Goal: Task Accomplishment & Management: Manage account settings

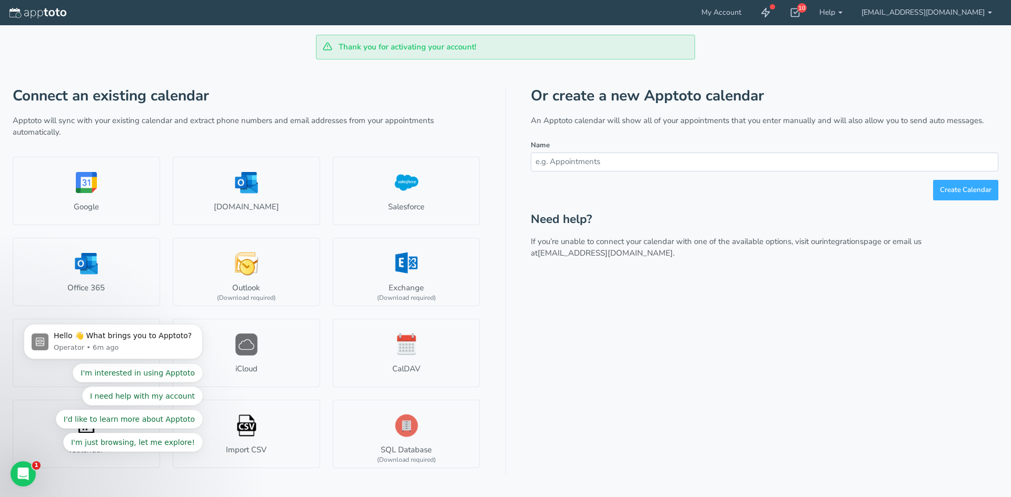
click at [682, 313] on div "Or create a new Apptoto calendar An Apptoto calendar will show all of your appo…" at bounding box center [764, 281] width 467 height 387
click at [268, 197] on link "Outlook.com" at bounding box center [246, 191] width 147 height 68
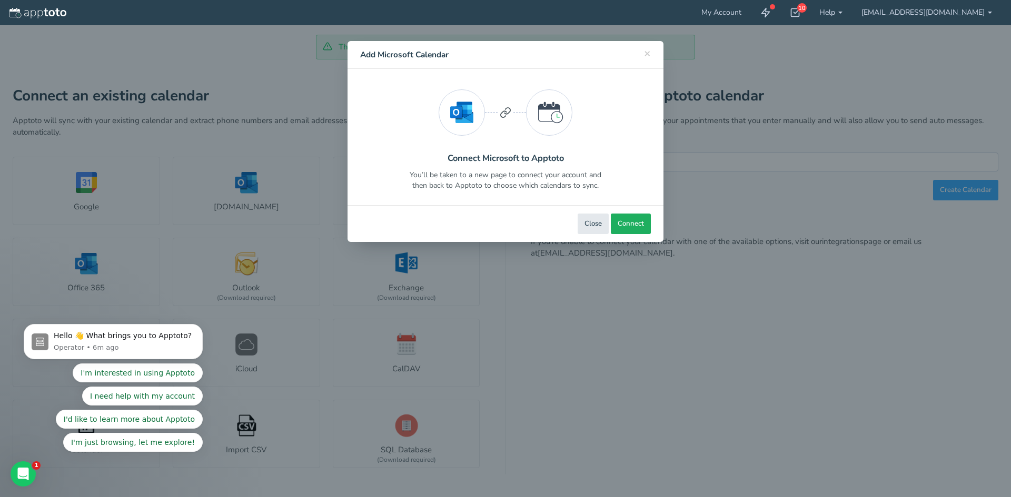
click at [647, 221] on button "Connect" at bounding box center [631, 224] width 40 height 21
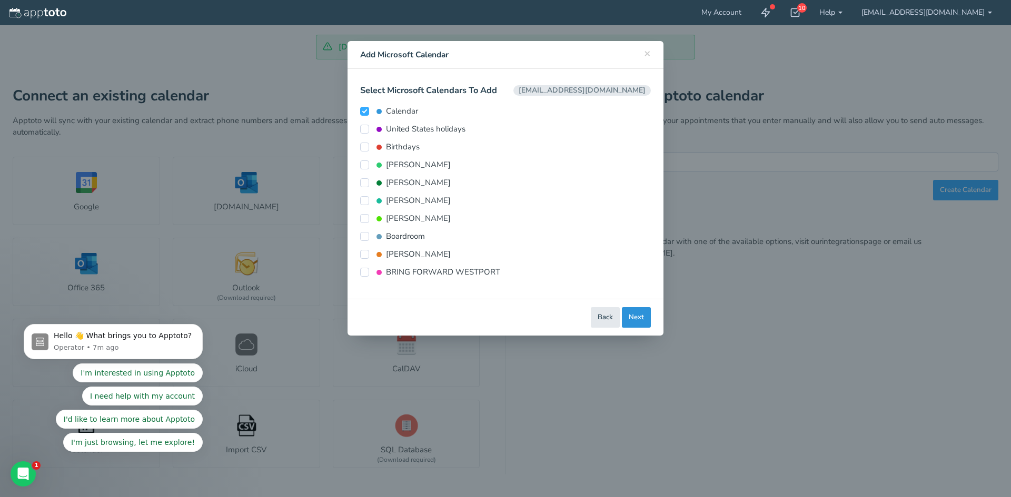
click at [637, 321] on button "Next" at bounding box center [636, 317] width 29 height 21
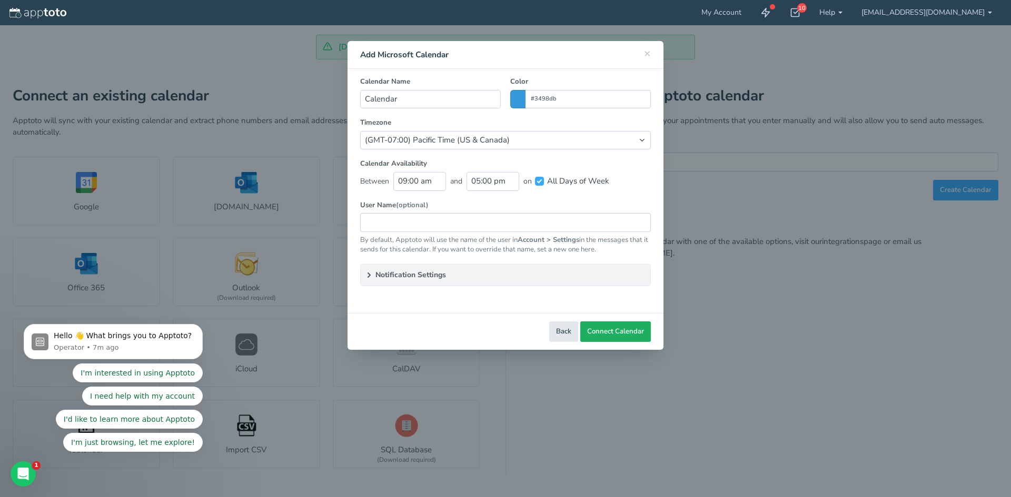
click at [616, 331] on span "Connect Calendar" at bounding box center [615, 332] width 57 height 10
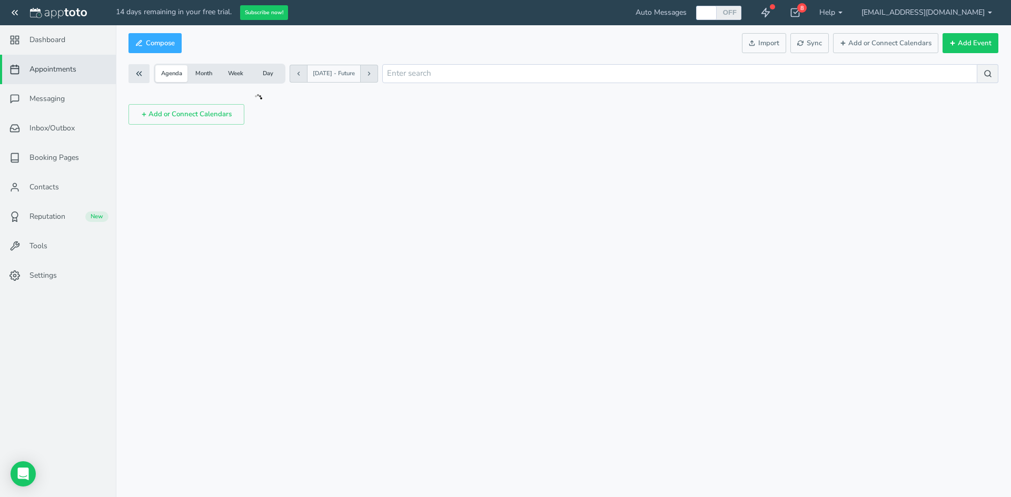
checkbox input "true"
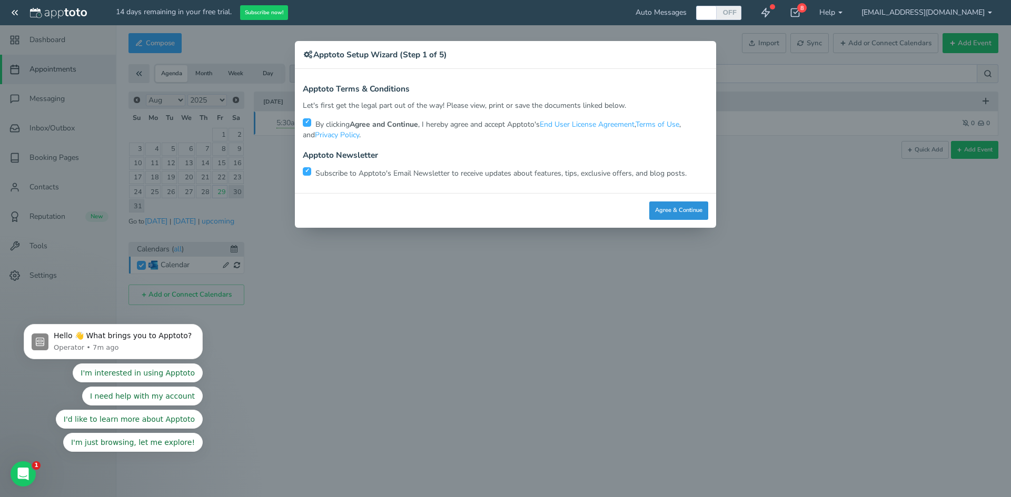
click at [685, 210] on button "Agree & Continue" at bounding box center [678, 211] width 59 height 18
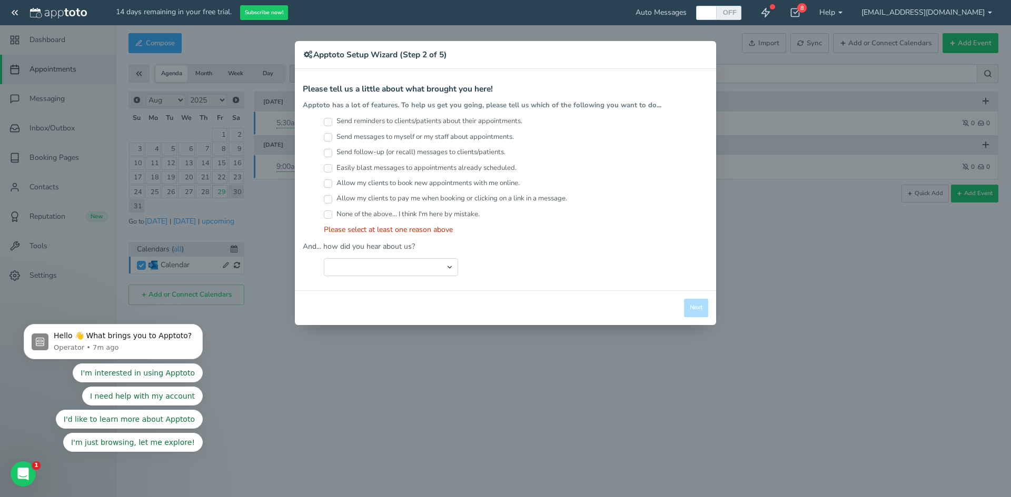
click at [330, 200] on input "Allow my clients to pay me when booking or clicking on a link in a message." at bounding box center [328, 199] width 8 height 8
checkbox input "true"
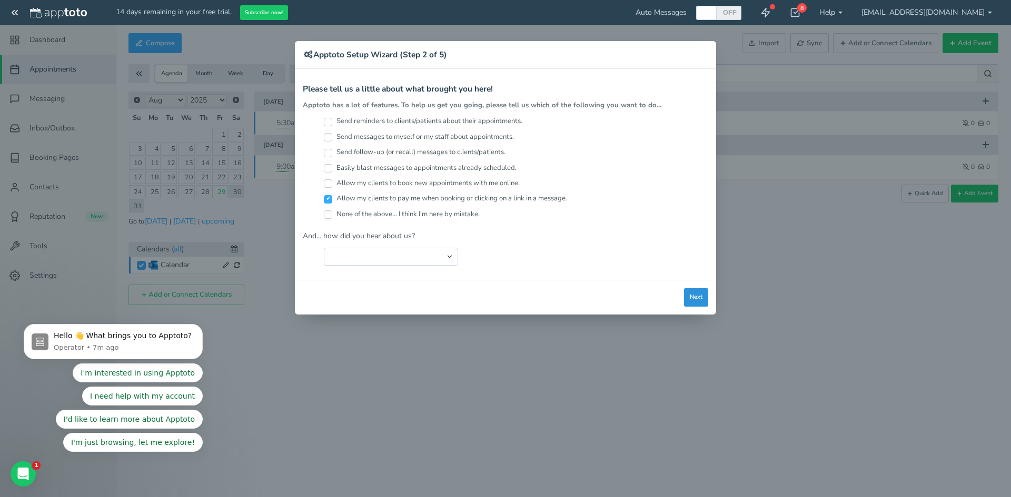
click at [694, 294] on button "Next" at bounding box center [696, 297] width 24 height 18
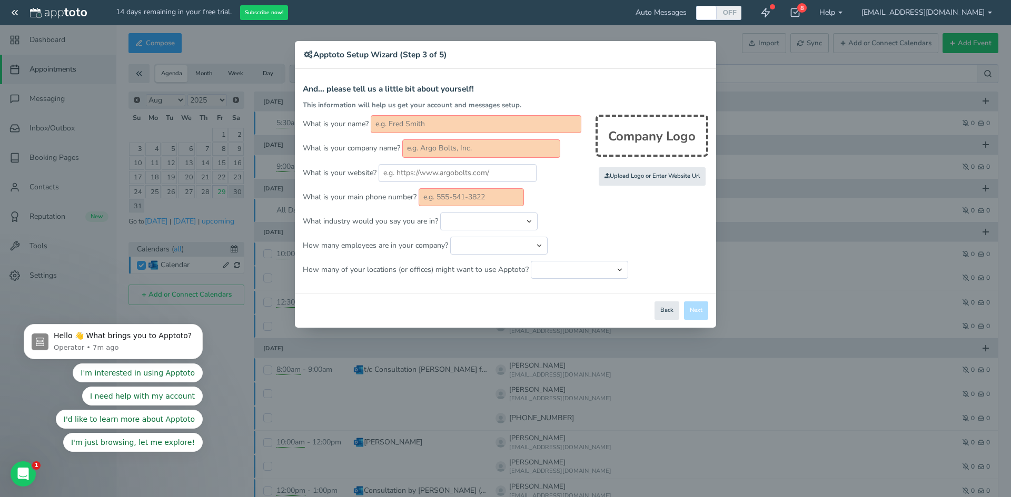
drag, startPoint x: 457, startPoint y: 191, endPoint x: 451, endPoint y: 196, distance: 8.6
click at [455, 192] on input "text" at bounding box center [471, 197] width 105 height 18
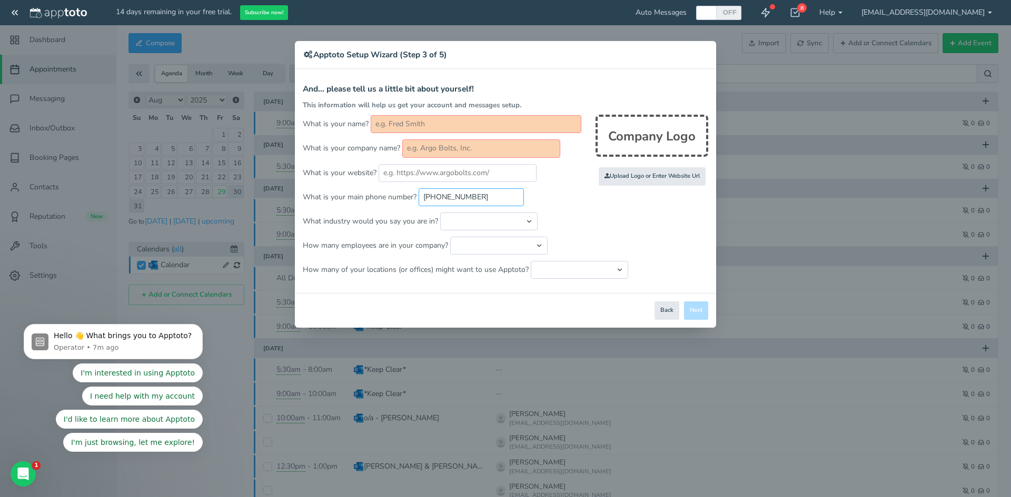
type input "[PHONE_NUMBER]"
click at [452, 144] on input "text" at bounding box center [481, 149] width 158 height 18
type input "BW"
click at [446, 126] on input "text" at bounding box center [476, 124] width 211 height 18
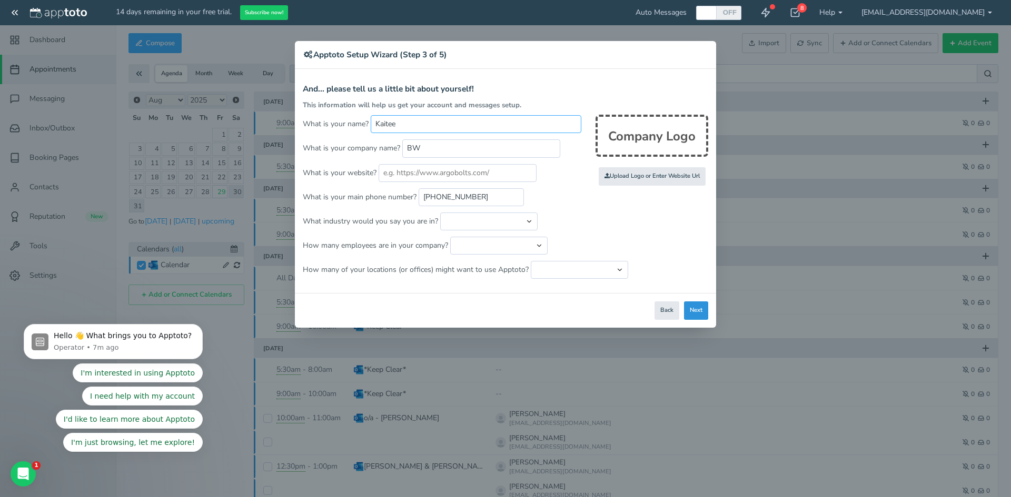
type input "Kaitee"
click at [693, 311] on button "Next" at bounding box center [696, 311] width 24 height 18
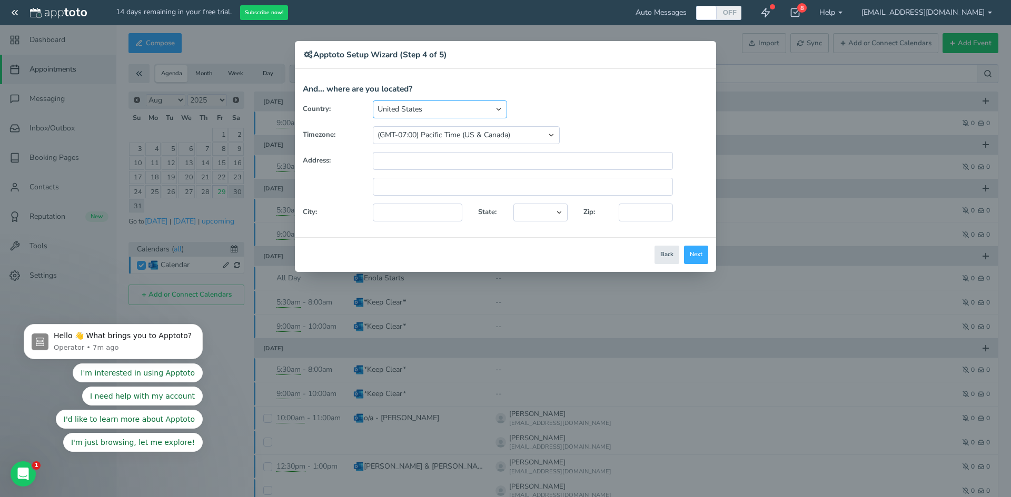
click at [493, 107] on select "[GEOGRAPHIC_DATA] [GEOGRAPHIC_DATA] [GEOGRAPHIC_DATA] [GEOGRAPHIC_DATA] [GEOGRA…" at bounding box center [440, 110] width 134 height 18
select select "string:CA"
click at [373, 101] on select "[GEOGRAPHIC_DATA] [GEOGRAPHIC_DATA] [GEOGRAPHIC_DATA] [GEOGRAPHIC_DATA] [GEOGRA…" at bounding box center [440, 110] width 134 height 18
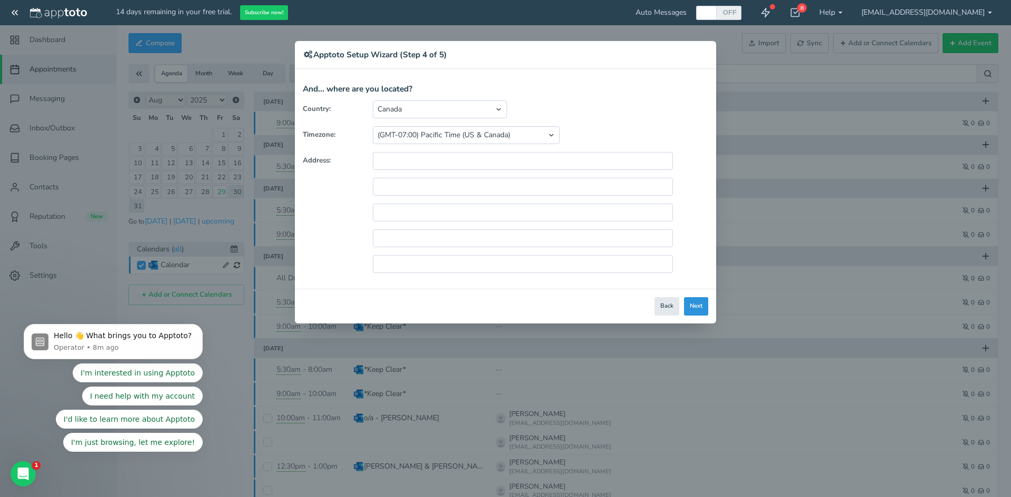
click at [702, 306] on button "Next" at bounding box center [696, 306] width 24 height 18
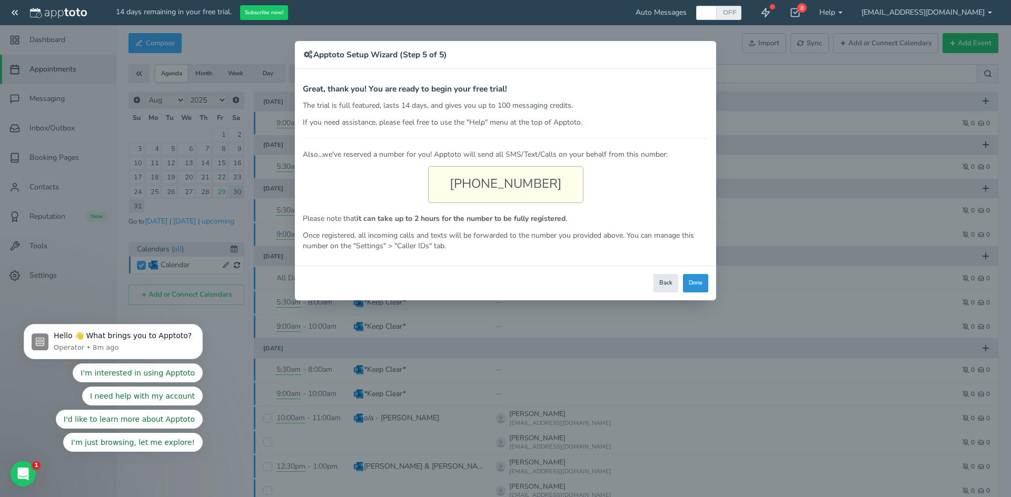
click at [698, 285] on button "Done" at bounding box center [695, 283] width 25 height 18
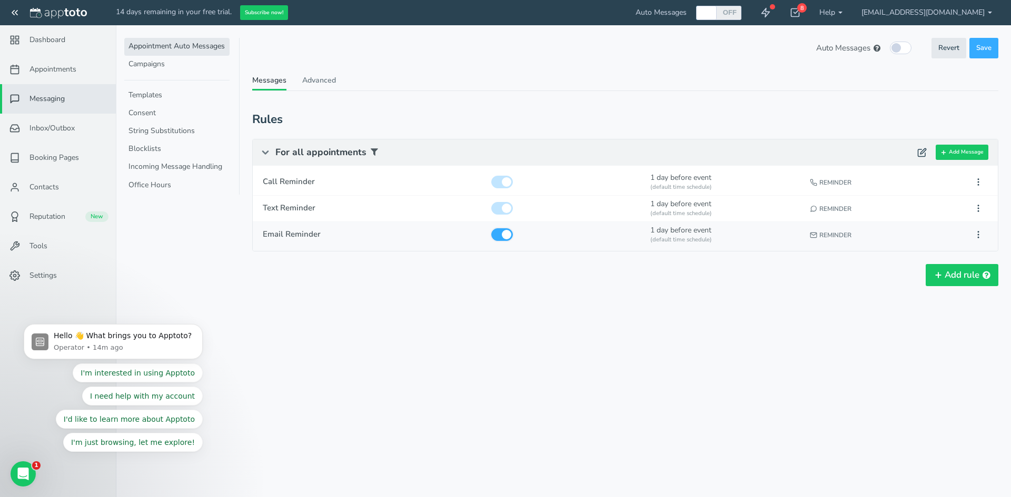
click at [505, 233] on input "checkbox" at bounding box center [502, 234] width 22 height 13
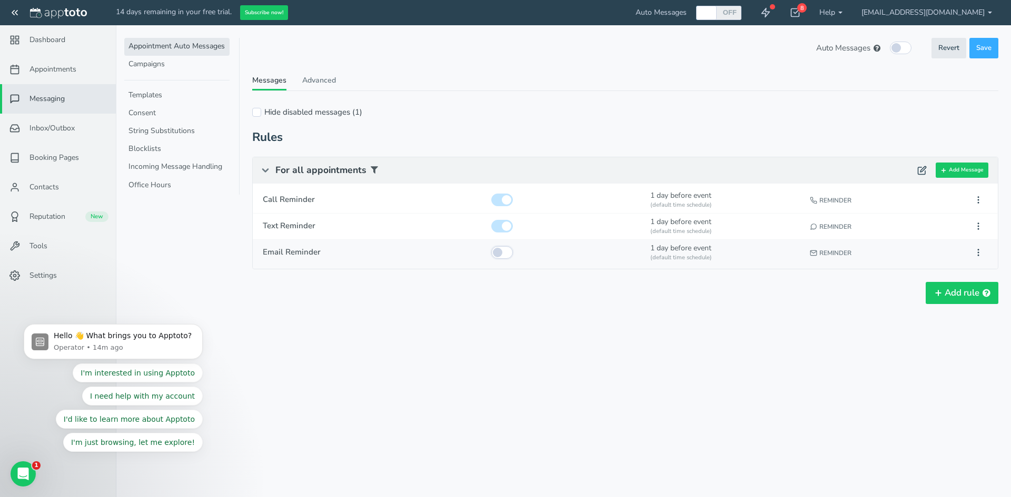
click at [501, 250] on input "checkbox" at bounding box center [502, 252] width 22 height 13
checkbox input "true"
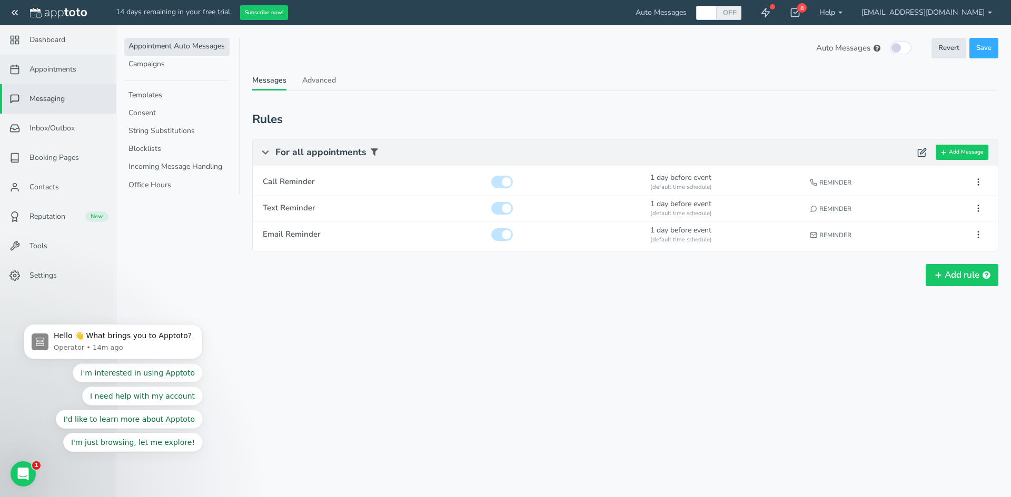
click at [65, 68] on span "Appointments" at bounding box center [52, 69] width 47 height 11
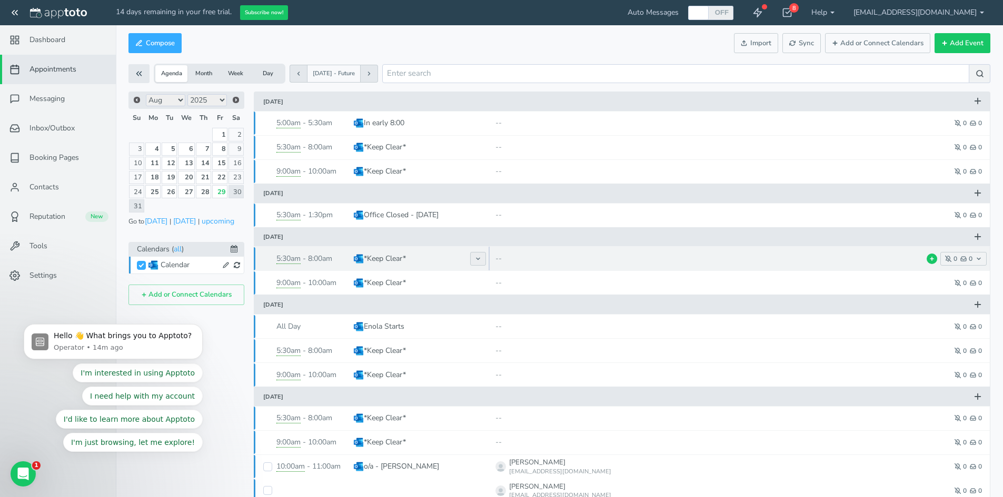
click at [473, 256] on button at bounding box center [478, 259] width 16 height 14
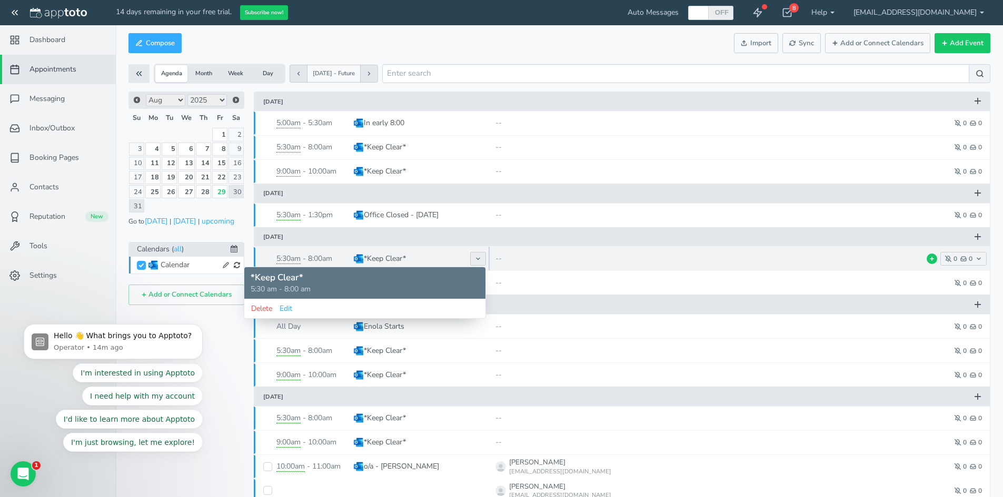
click at [473, 256] on button at bounding box center [478, 259] width 16 height 14
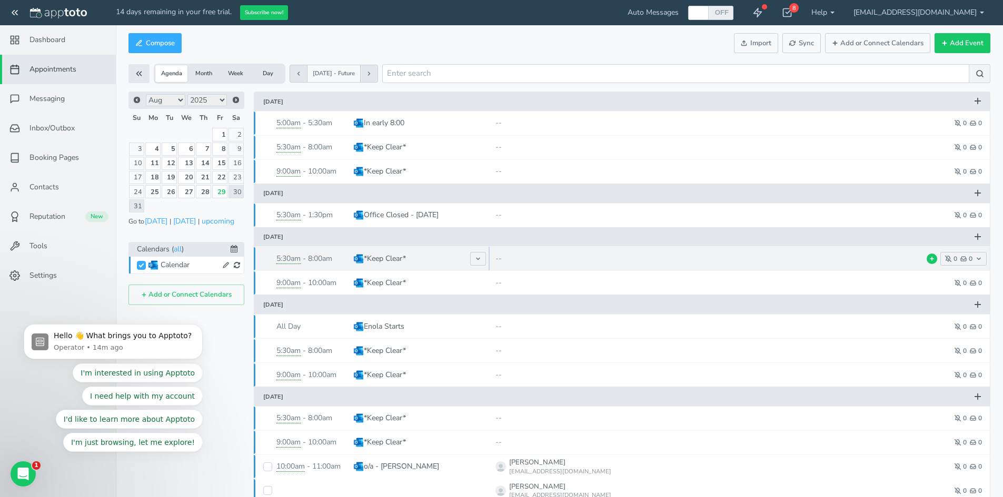
click at [425, 255] on span "*Keep Clear*" at bounding box center [421, 259] width 137 height 24
type input "*Keep Clear*"
type input "[DATE]"
type input "8:30am"
type input "[DATE]"
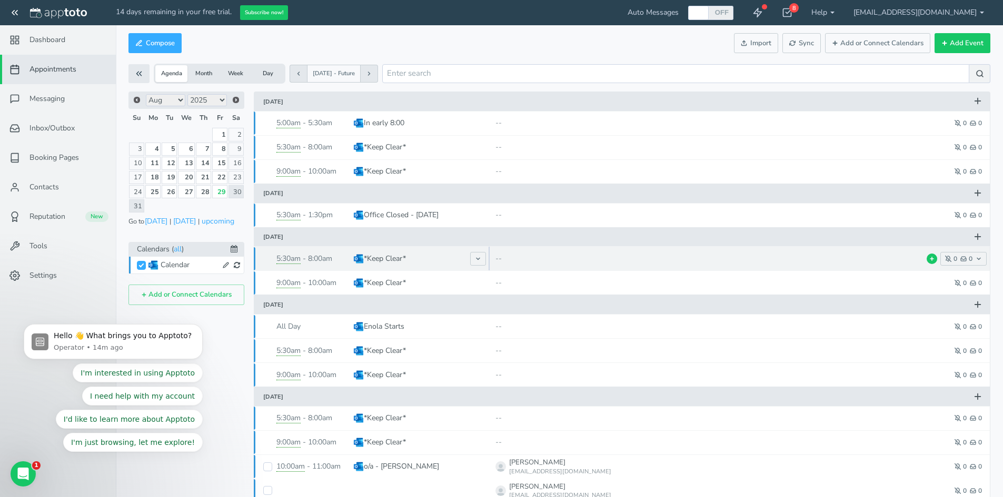
type input "11:00am"
select select "string:America/New_York"
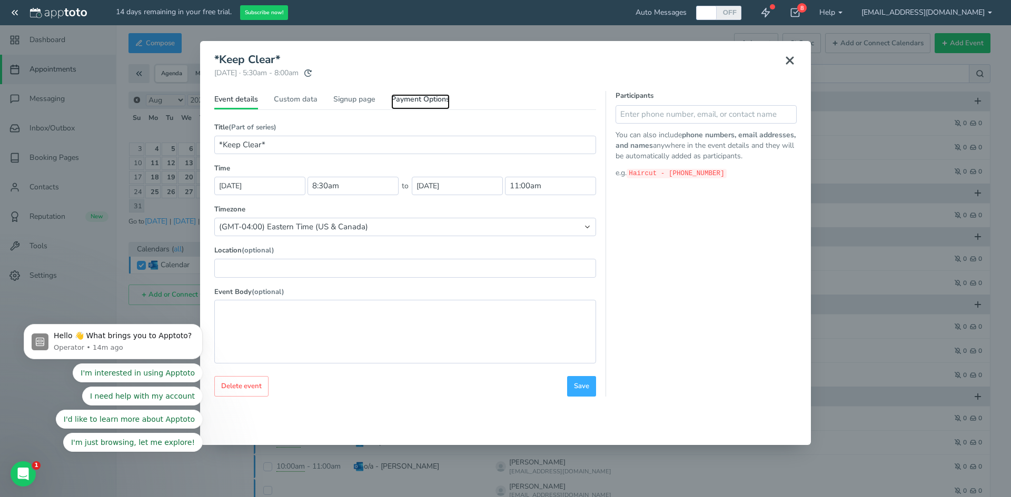
click at [415, 102] on link "Payment Options" at bounding box center [420, 101] width 58 height 15
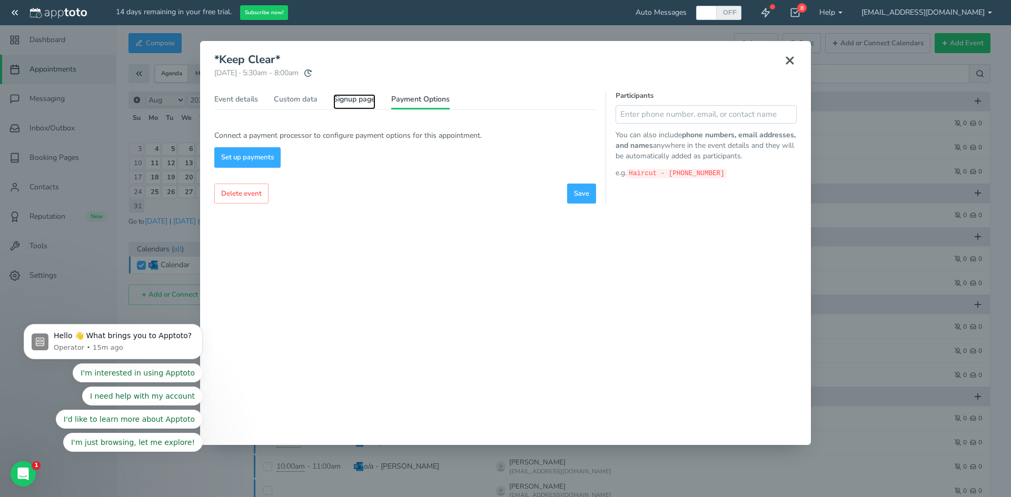
click at [361, 98] on link "Signup page" at bounding box center [354, 101] width 42 height 15
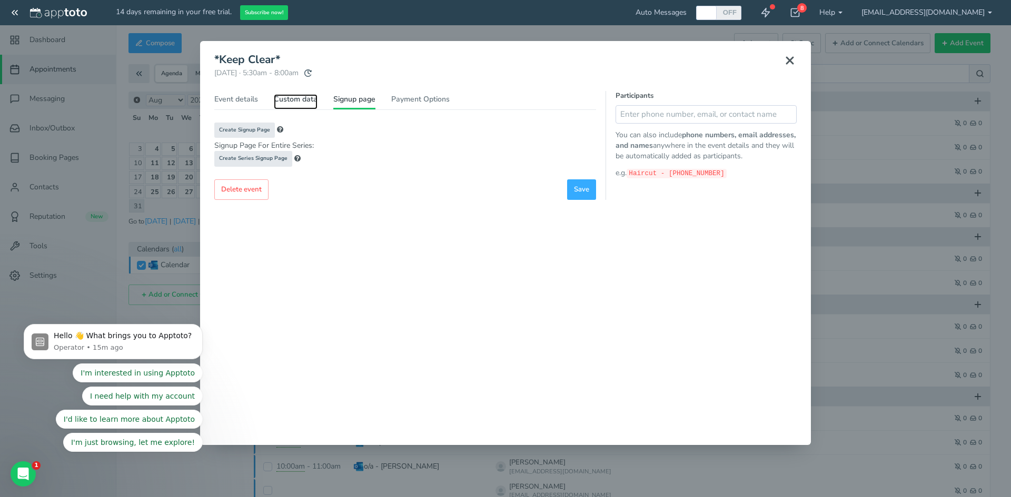
click at [303, 102] on link "Custom data" at bounding box center [296, 101] width 44 height 15
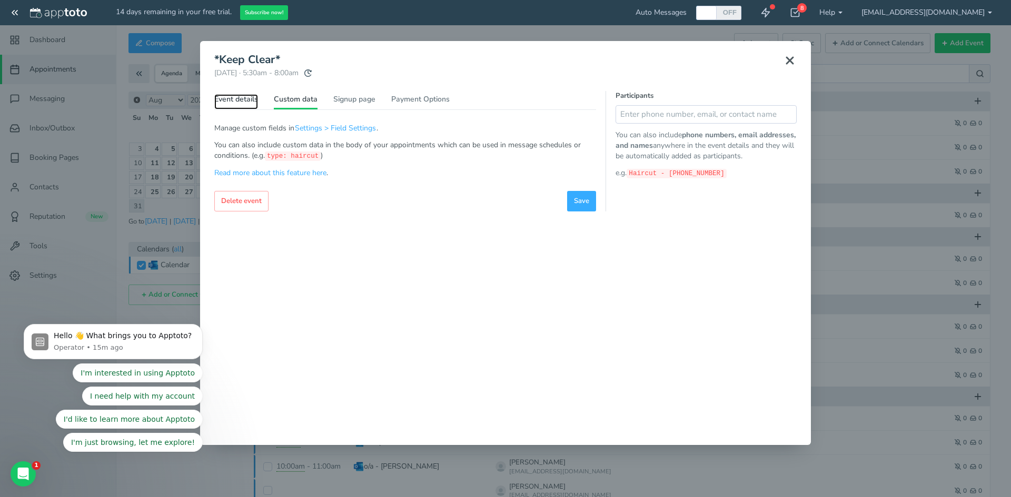
click at [243, 103] on link "Event details" at bounding box center [236, 101] width 44 height 15
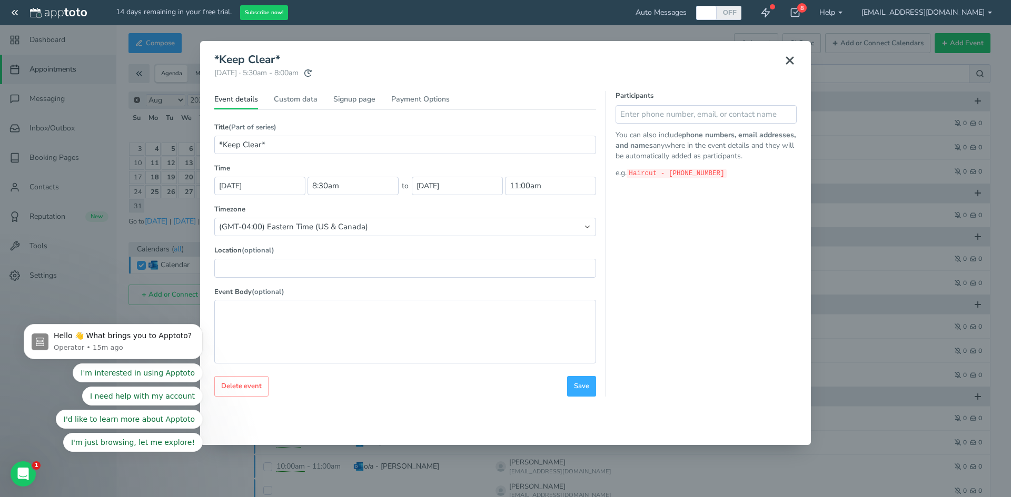
click at [784, 52] on button at bounding box center [789, 60] width 26 height 23
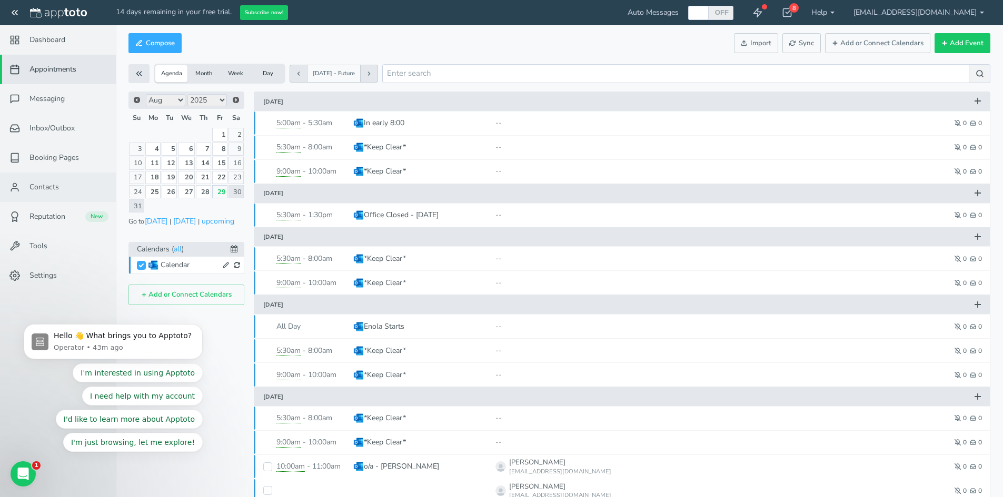
click at [61, 191] on link "Contacts" at bounding box center [58, 187] width 116 height 29
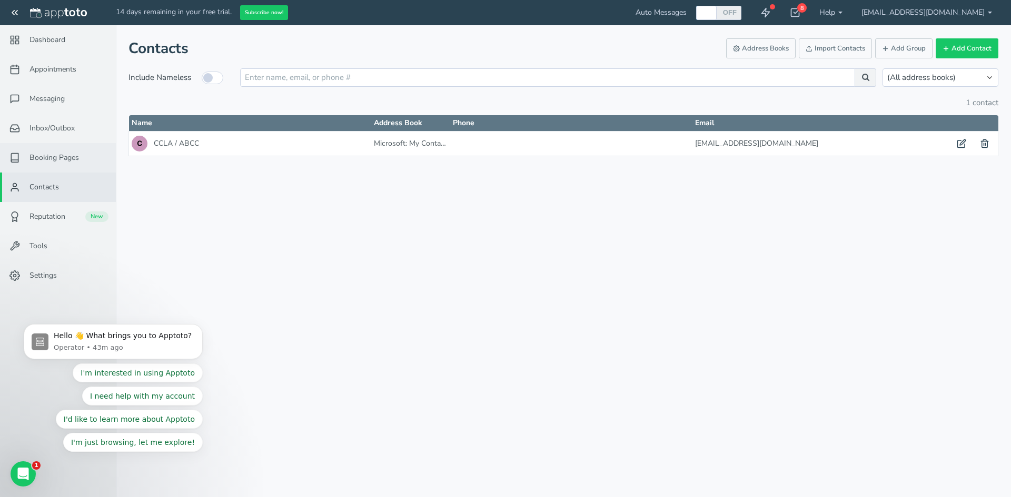
click at [54, 160] on span "Booking Pages" at bounding box center [53, 158] width 49 height 11
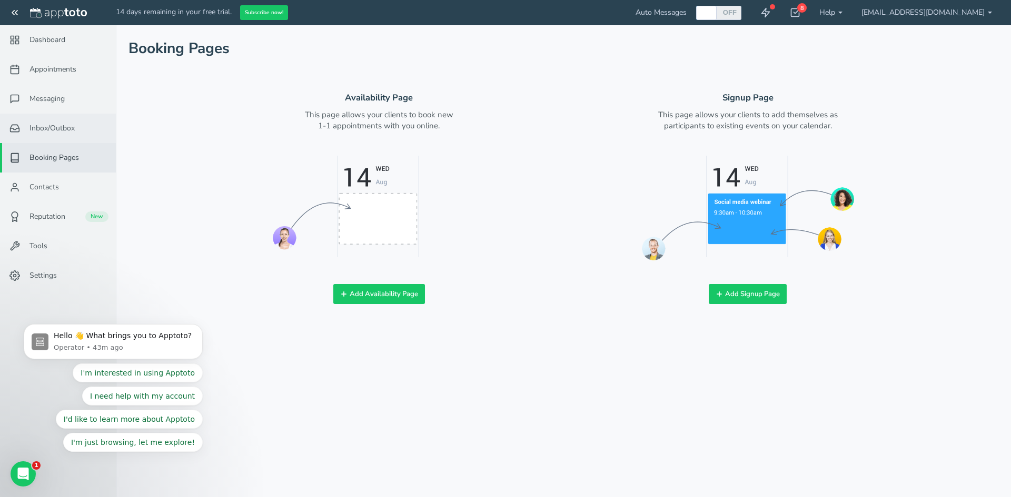
click at [53, 131] on span "Inbox/Outbox" at bounding box center [51, 128] width 45 height 11
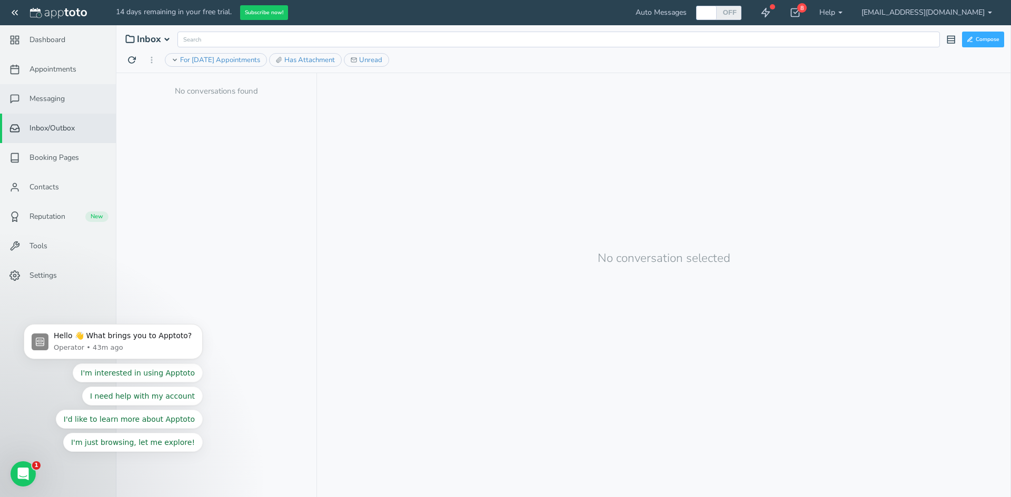
click at [54, 99] on span "Messaging" at bounding box center [46, 99] width 35 height 11
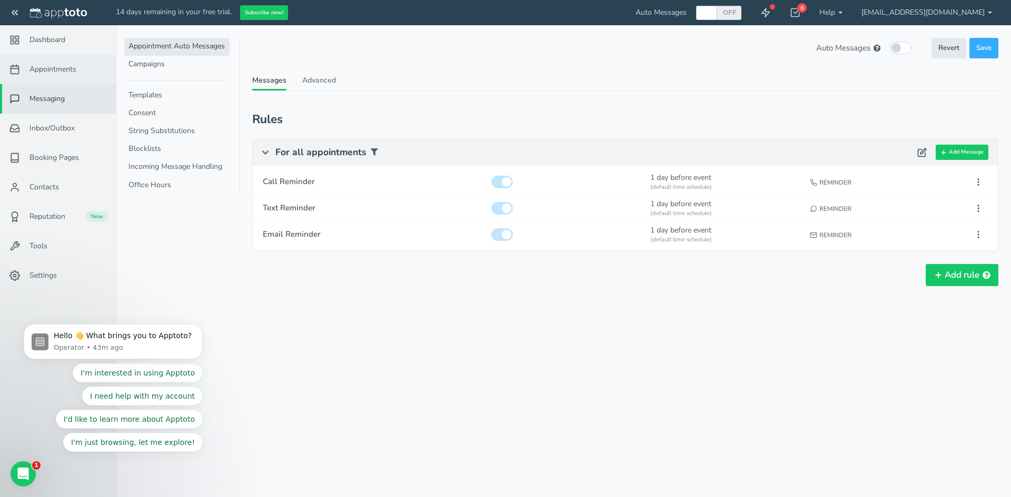
click at [53, 65] on span "Appointments" at bounding box center [52, 69] width 47 height 11
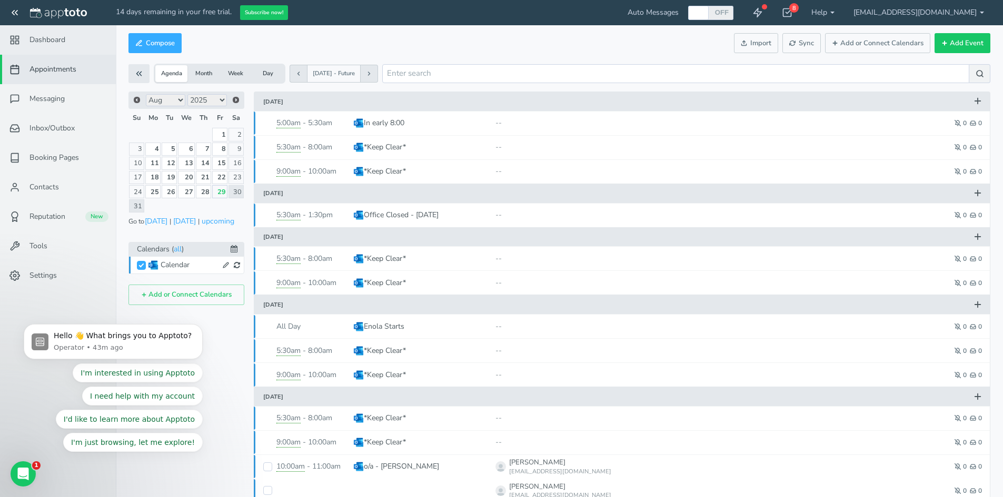
click at [61, 40] on span "Dashboard" at bounding box center [47, 40] width 36 height 11
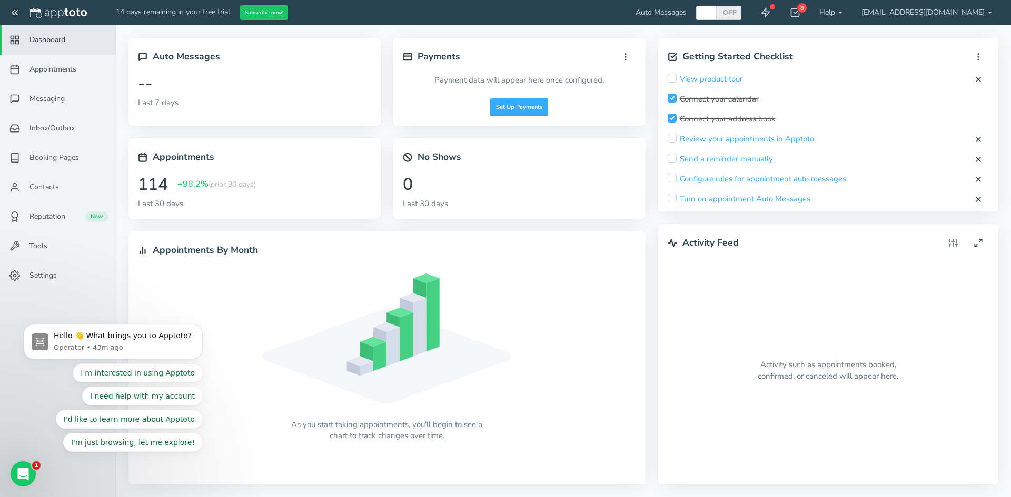
click at [198, 81] on div "--" at bounding box center [254, 83] width 233 height 27
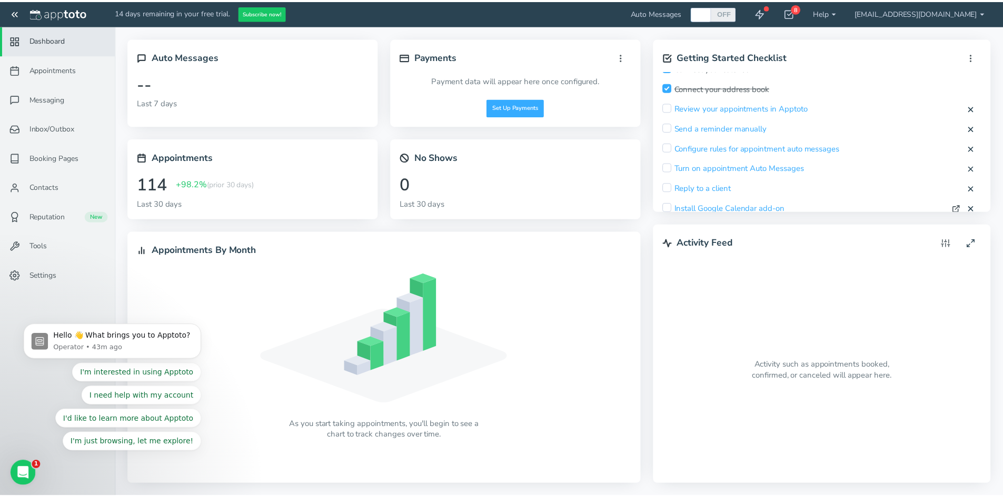
scroll to position [71, 0]
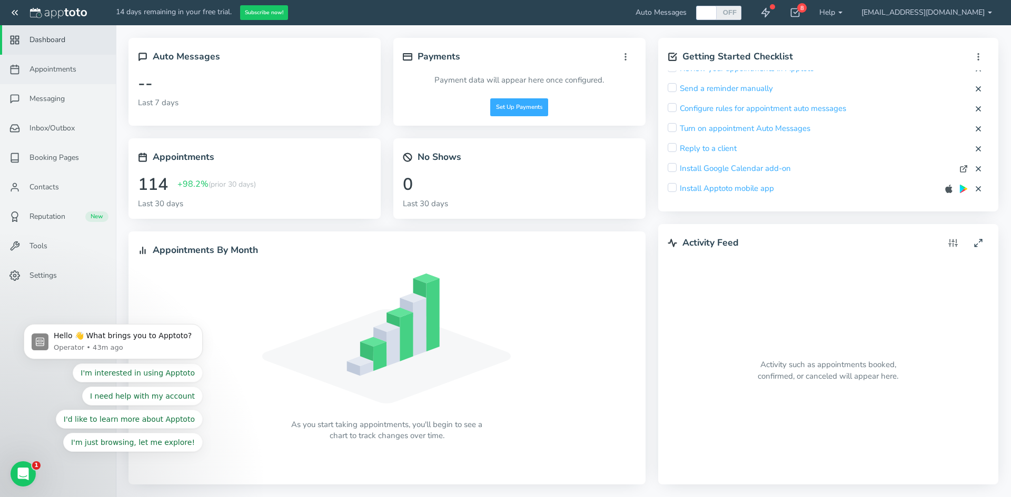
click at [51, 69] on span "Appointments" at bounding box center [52, 69] width 47 height 11
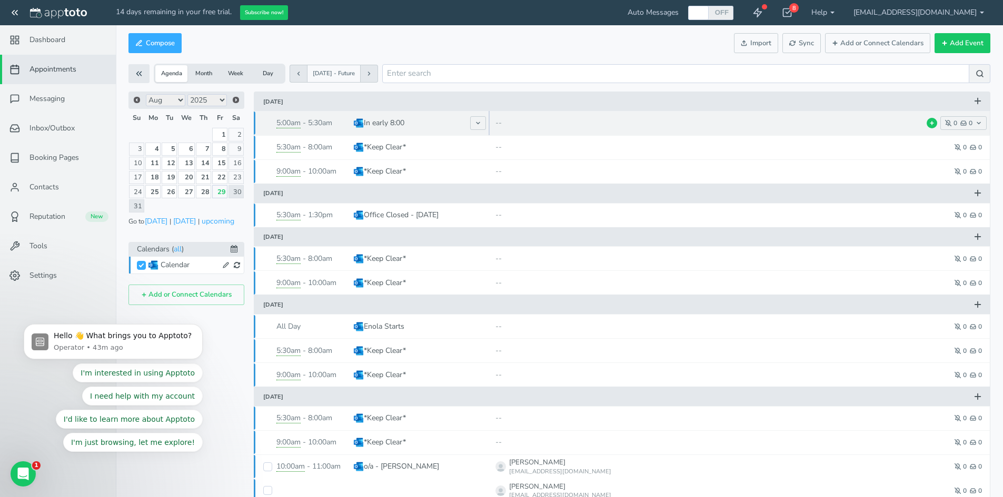
click at [645, 118] on p "--" at bounding box center [670, 123] width 351 height 11
type input "In early 8:00"
type input "[DATE]"
type input "8:00am"
type input "[DATE]"
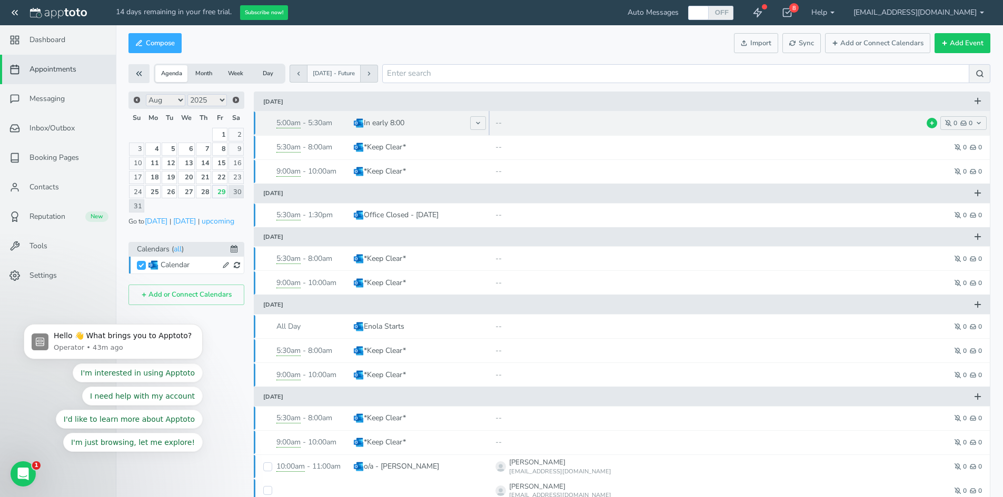
type input "8:30am"
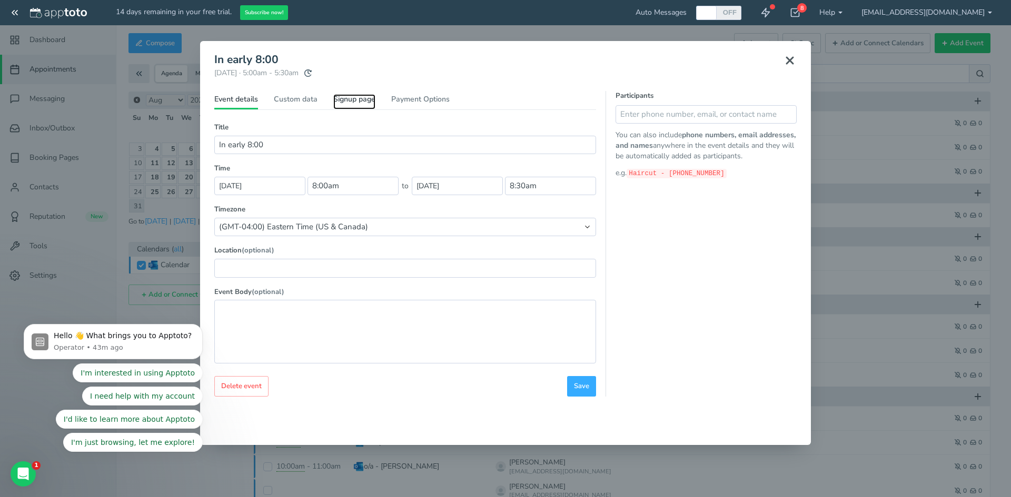
click at [373, 97] on link "Signup page" at bounding box center [354, 101] width 42 height 15
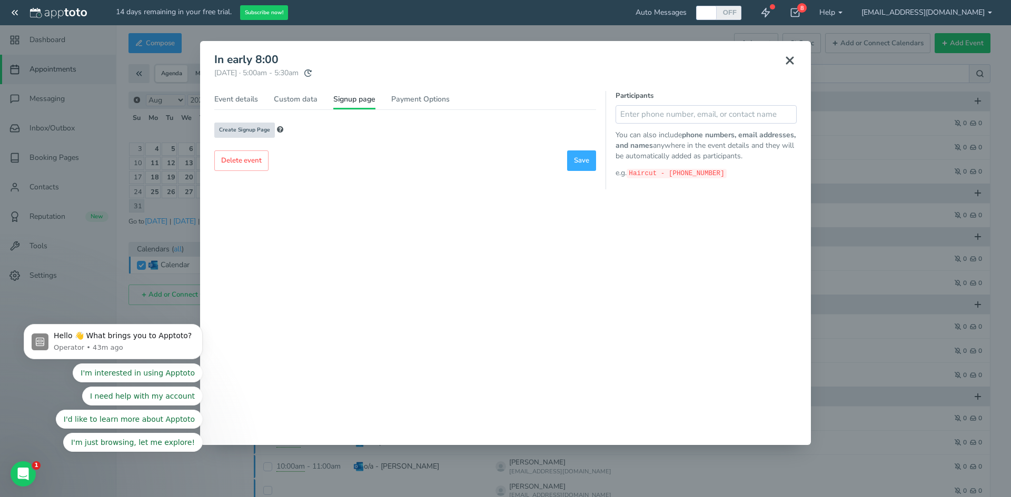
click at [246, 126] on button "Create Signup Page" at bounding box center [244, 130] width 61 height 15
click at [792, 59] on icon at bounding box center [789, 60] width 13 height 13
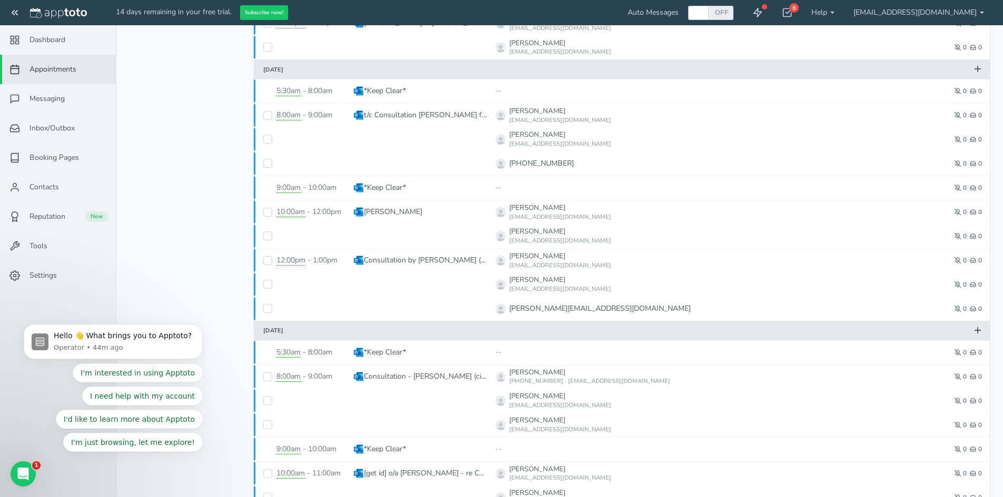
scroll to position [526, 0]
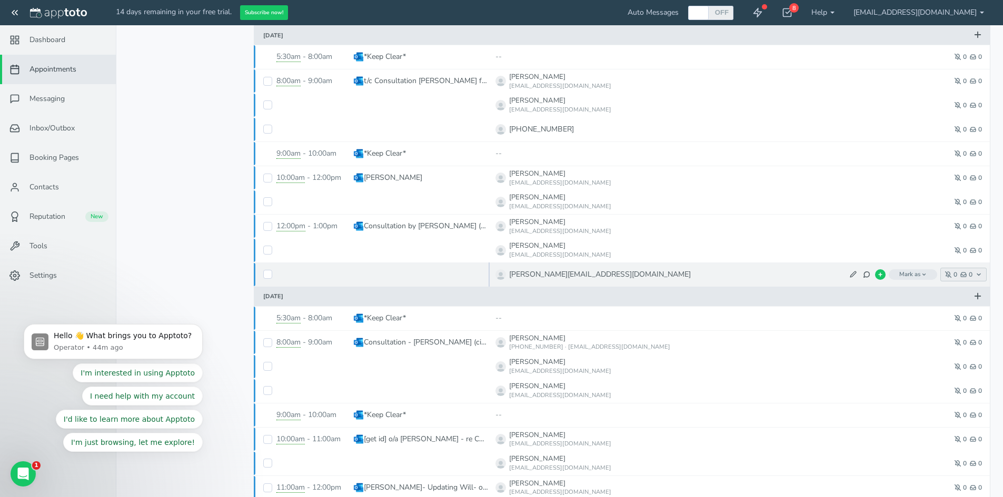
click at [980, 274] on icon "button" at bounding box center [978, 275] width 6 height 6
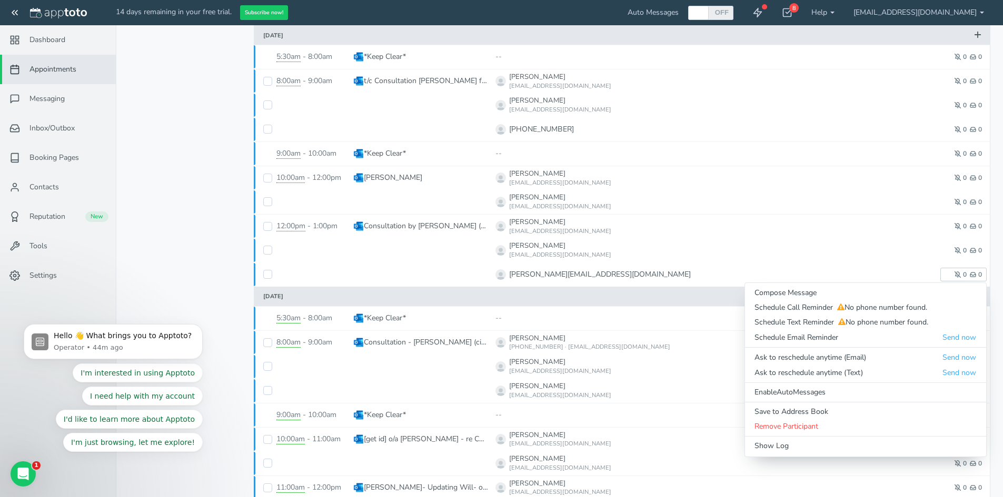
click at [173, 232] on div "Prev Next Jan Feb Mar Apr May Jun Jul Aug Sep Oct Nov Dec 2015 2016 2017 2018 2…" at bounding box center [186, 267] width 116 height 1404
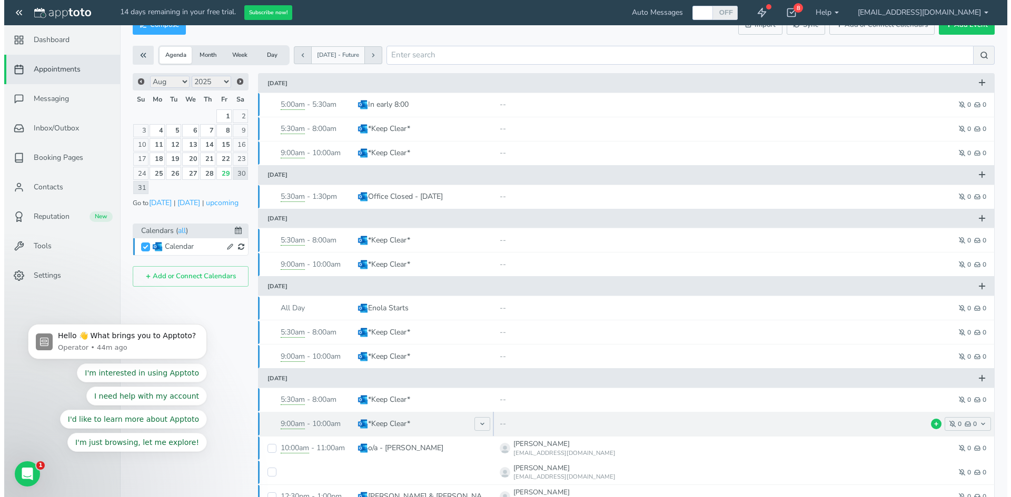
scroll to position [0, 0]
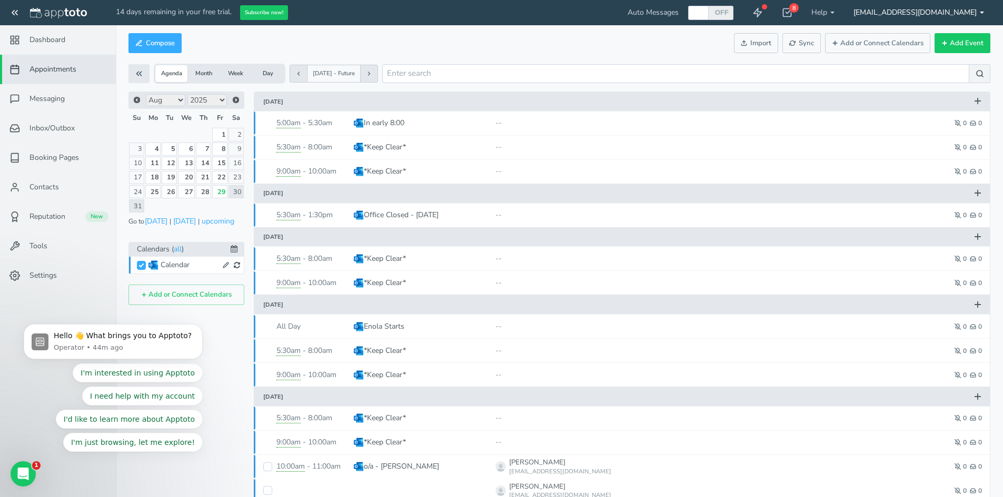
click at [949, 13] on link "[EMAIL_ADDRESS][DOMAIN_NAME]" at bounding box center [919, 12] width 150 height 25
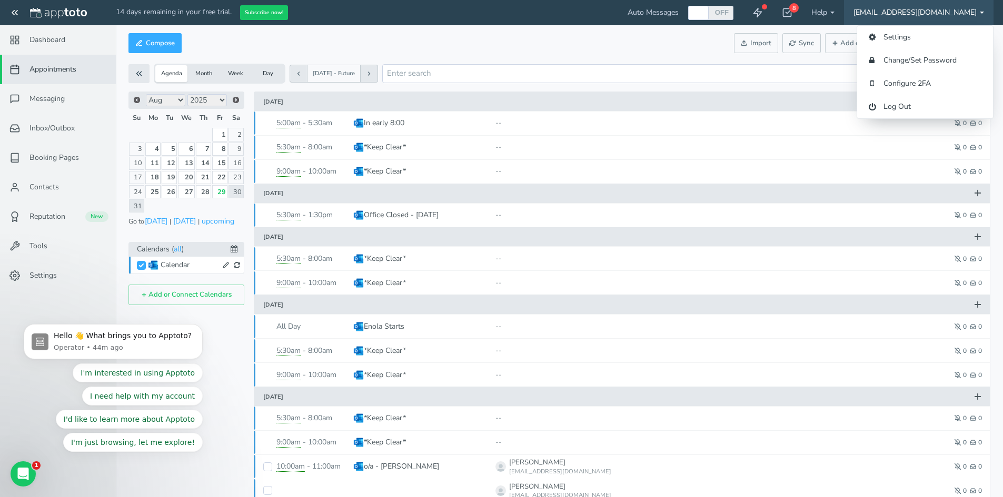
click at [589, 37] on div "Compose Actions Enable Auto Messages Disable Auto Messages Mark as Paid Externa…" at bounding box center [559, 43] width 862 height 25
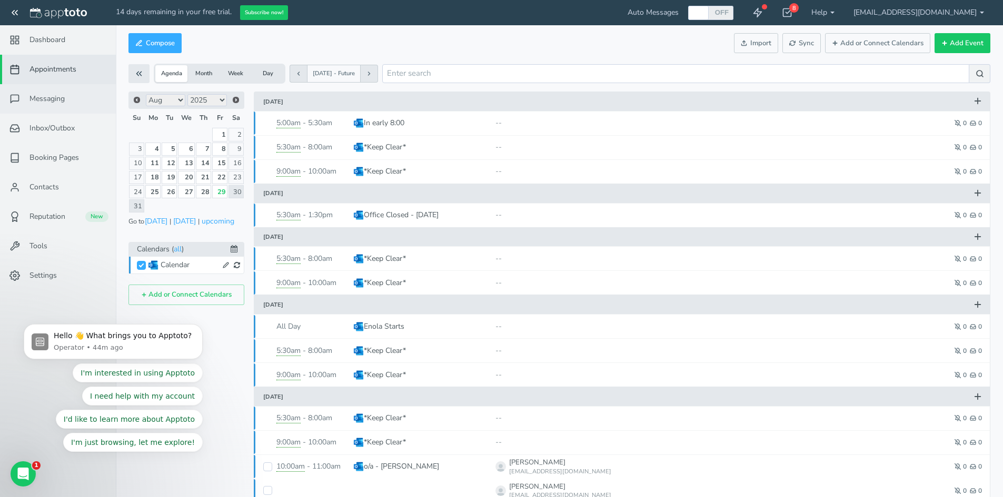
click at [62, 98] on span "Messaging" at bounding box center [46, 99] width 35 height 11
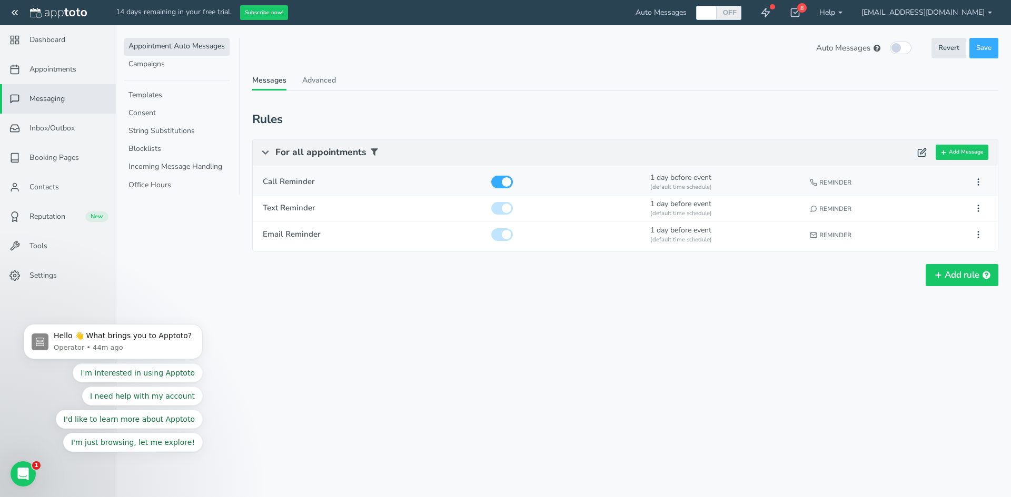
click at [506, 185] on input "checkbox" at bounding box center [502, 182] width 22 height 13
checkbox input "false"
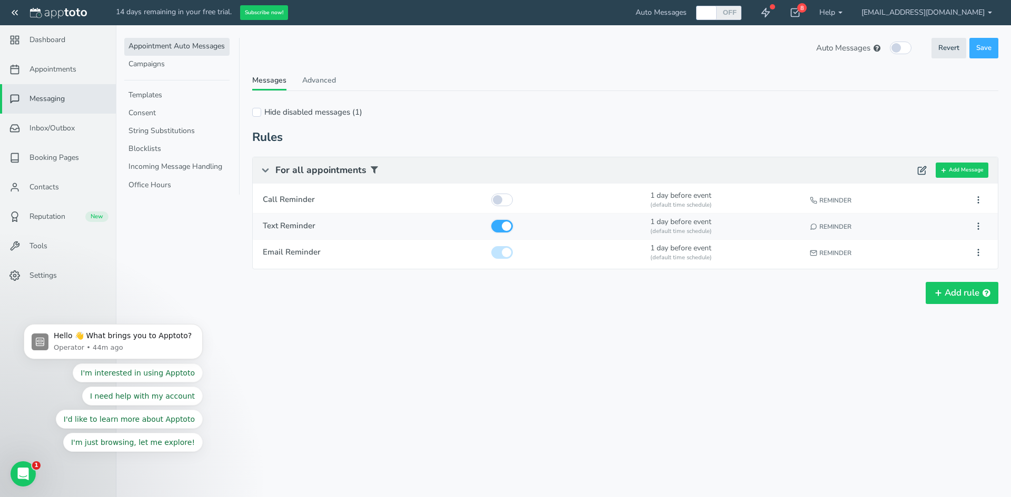
click at [504, 231] on input "checkbox" at bounding box center [502, 226] width 22 height 13
checkbox input "false"
click at [506, 253] on input "checkbox" at bounding box center [502, 252] width 22 height 13
checkbox input "false"
click at [440, 353] on div "Appointment Auto Messages Campaigns Templates Consent String Substitutions Bloc…" at bounding box center [563, 189] width 895 height 328
